Goal: Navigation & Orientation: Understand site structure

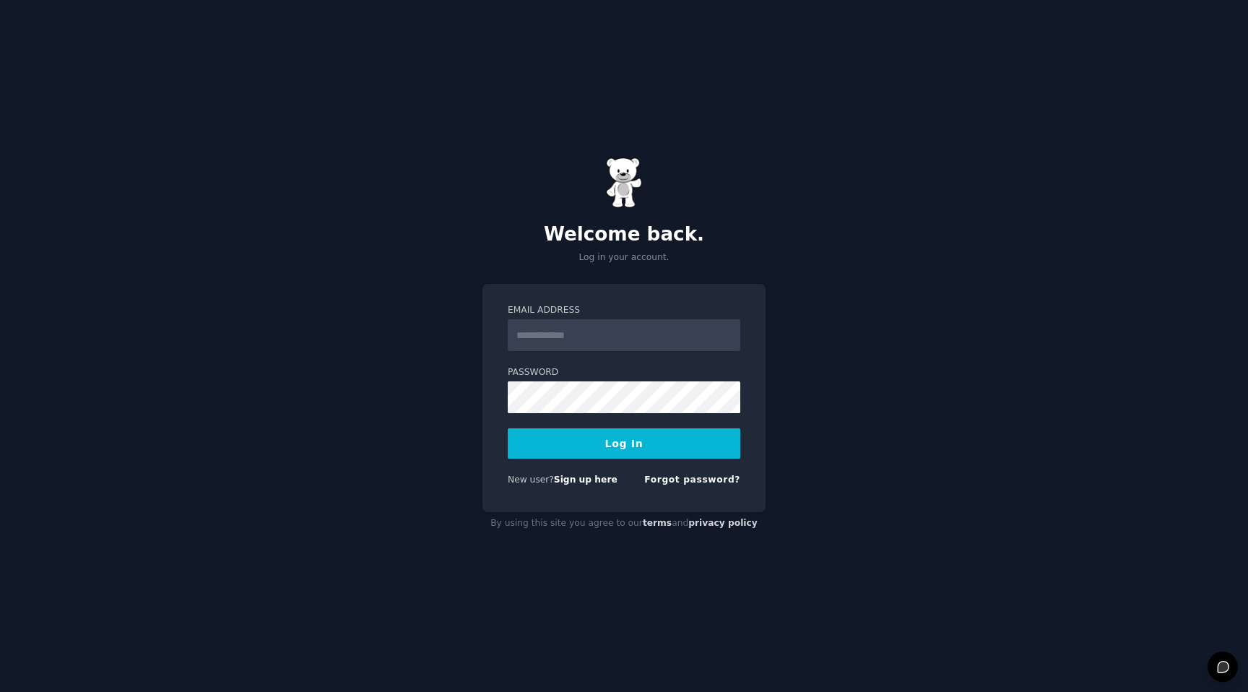
click at [575, 339] on input "Email Address" at bounding box center [624, 335] width 233 height 32
type input "**********"
click at [508, 428] on button "Log In" at bounding box center [624, 443] width 233 height 30
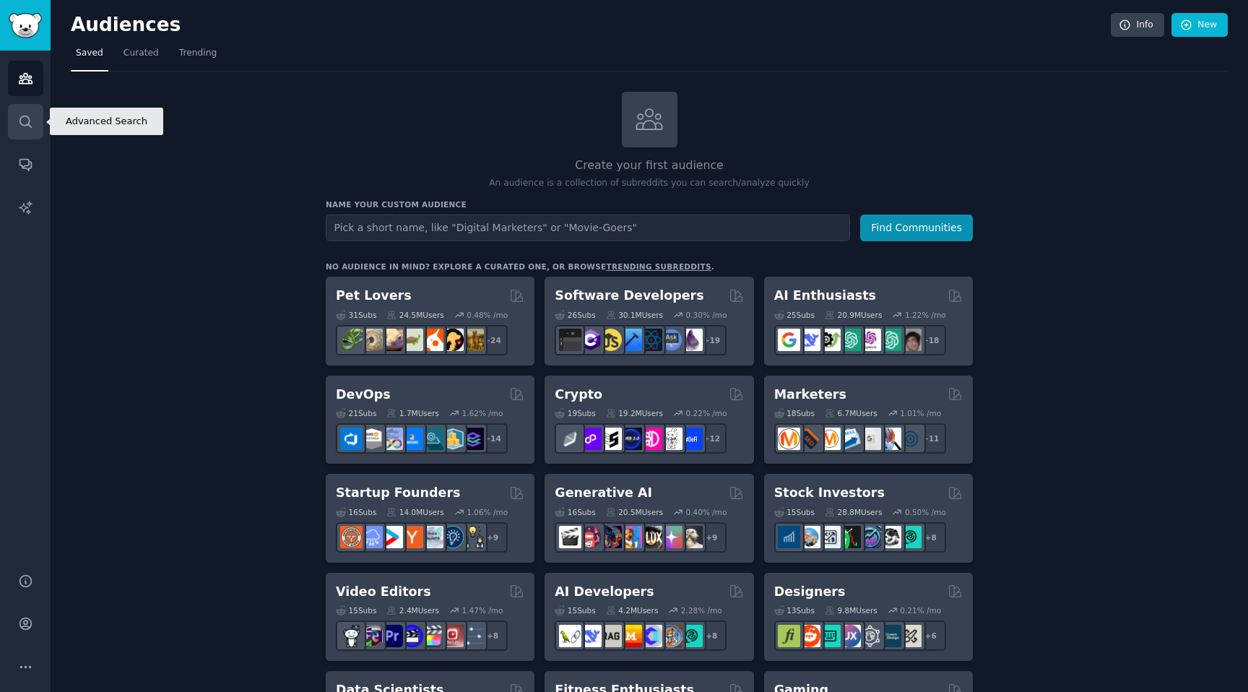
click at [20, 118] on icon "Sidebar" at bounding box center [26, 122] width 12 height 12
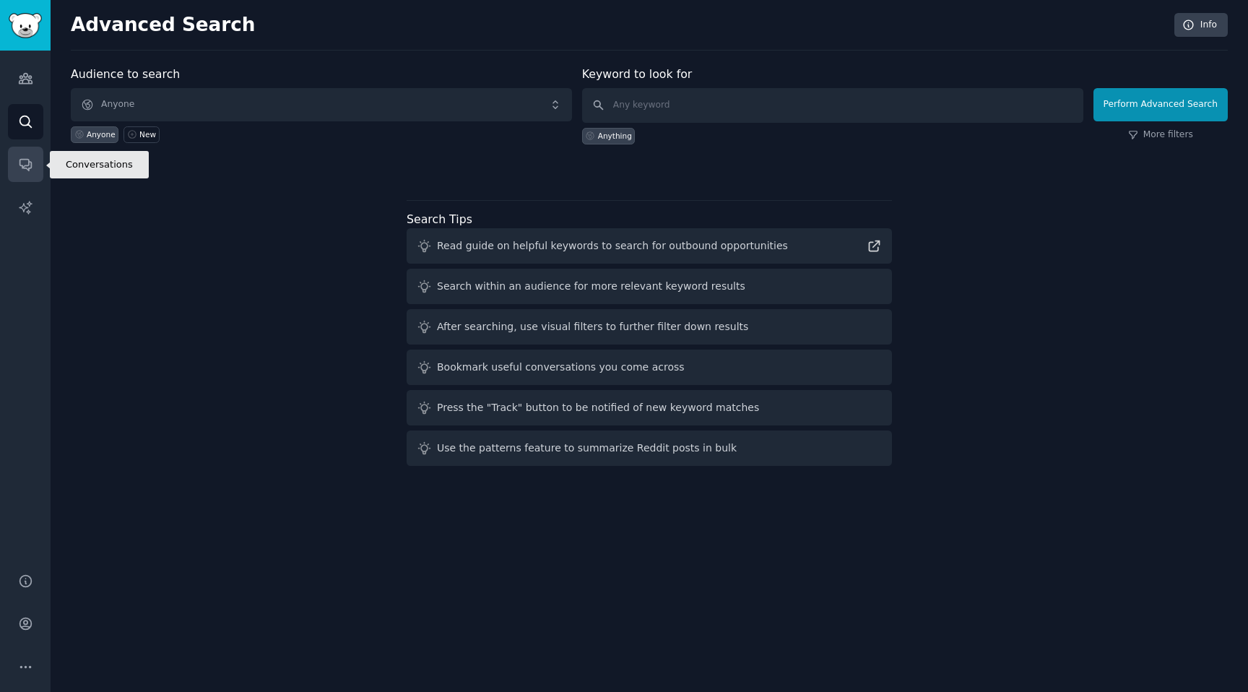
click at [19, 168] on icon "Sidebar" at bounding box center [25, 164] width 15 height 15
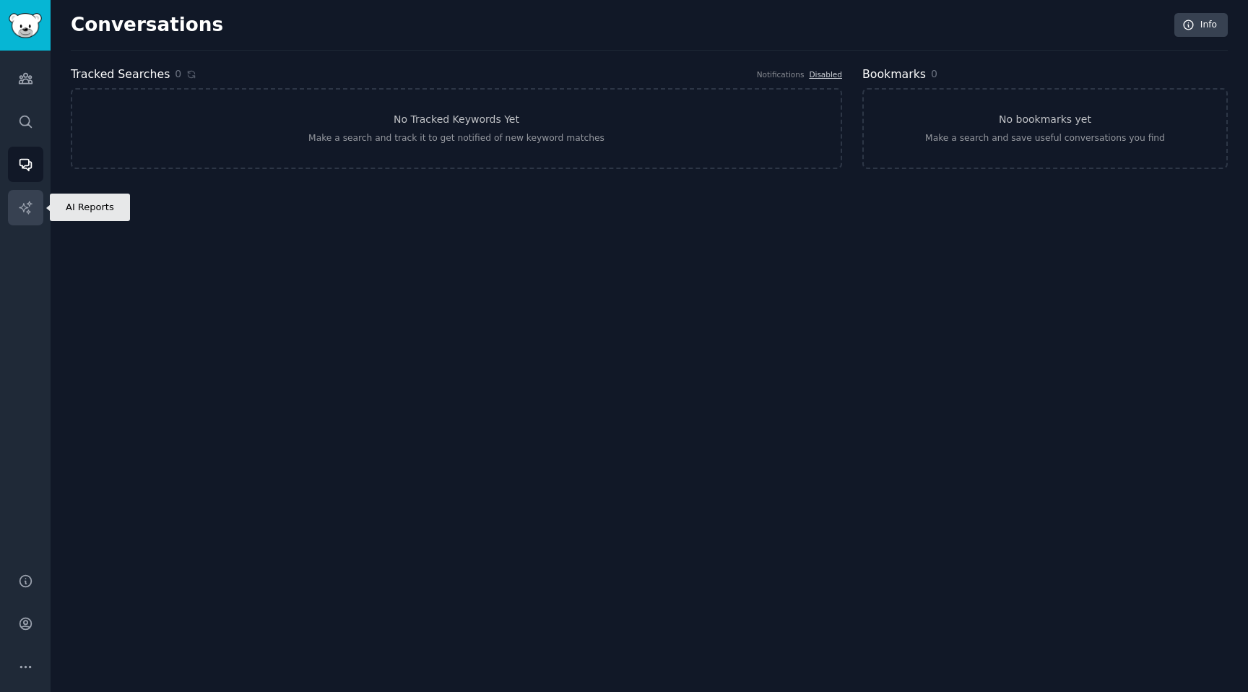
click at [22, 200] on icon "Sidebar" at bounding box center [25, 207] width 15 height 15
